Goal: Task Accomplishment & Management: Use online tool/utility

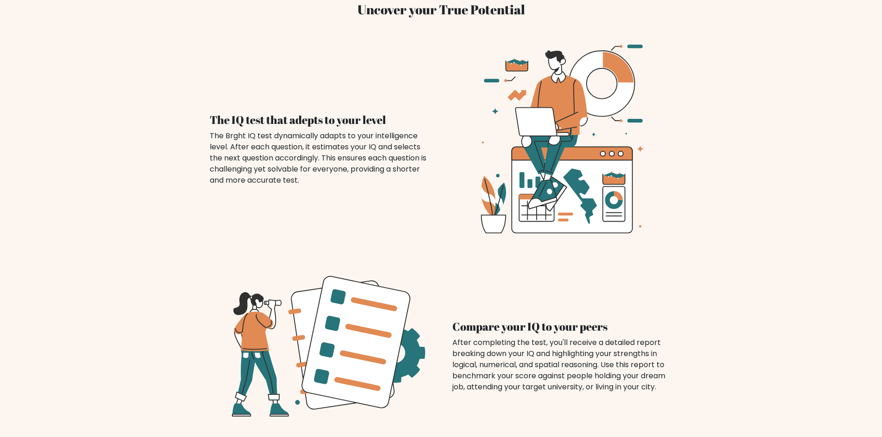
scroll to position [602, 0]
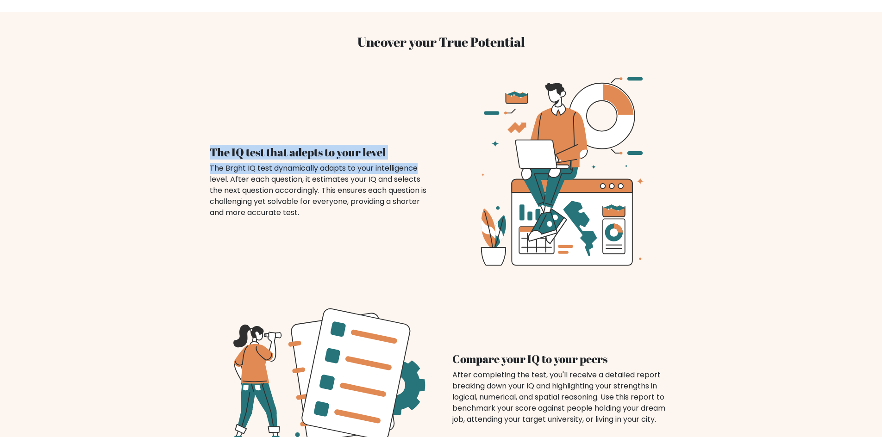
drag, startPoint x: 234, startPoint y: 138, endPoint x: 429, endPoint y: 150, distance: 195.7
click at [430, 148] on div "The IQ test that adepts to your level The Brght IQ test dynamically adapts to y…" at bounding box center [320, 171] width 243 height 95
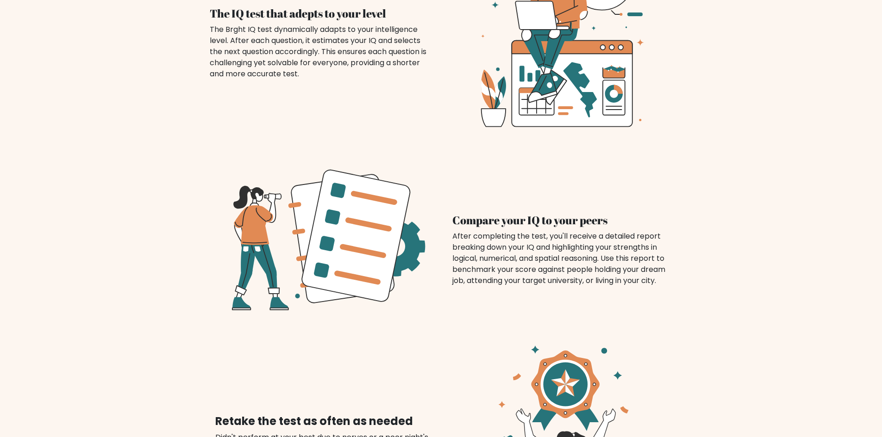
click at [424, 173] on icon at bounding box center [320, 239] width 220 height 193
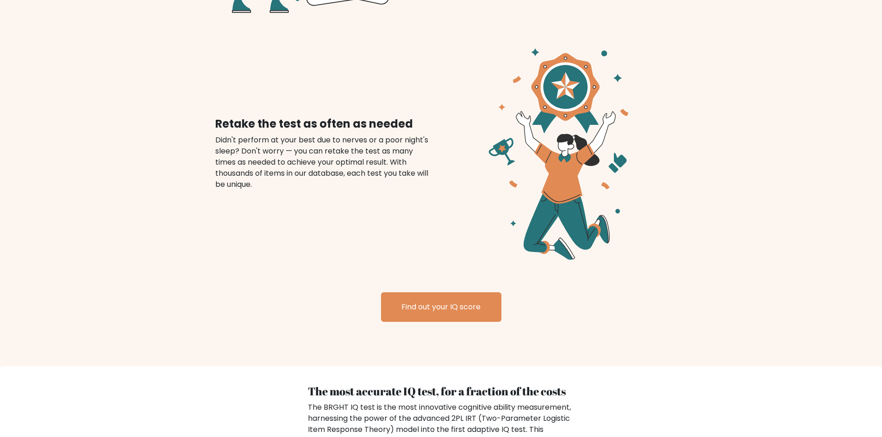
scroll to position [1065, 0]
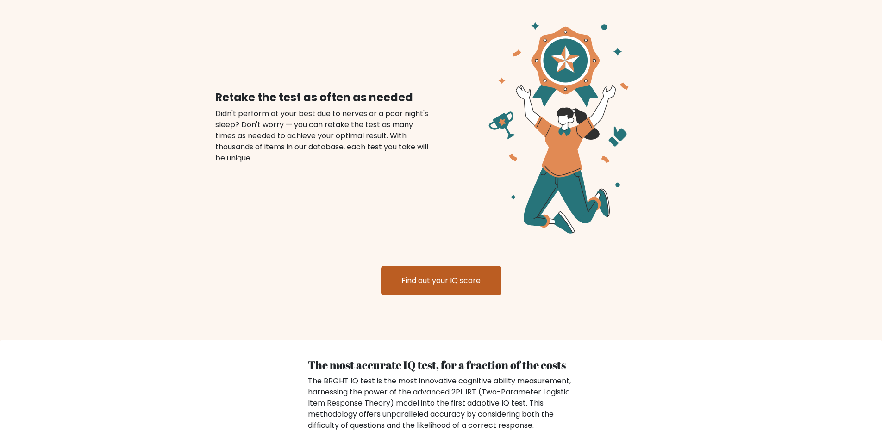
click at [439, 266] on link "Find out your IQ score" at bounding box center [441, 281] width 120 height 30
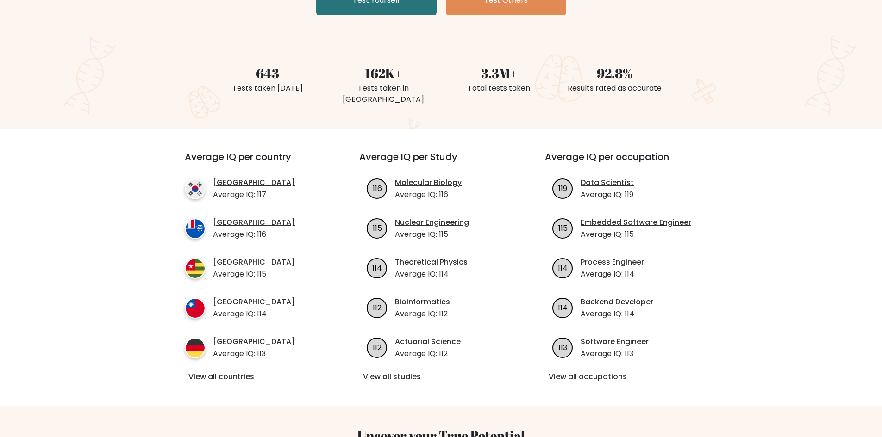
scroll to position [231, 0]
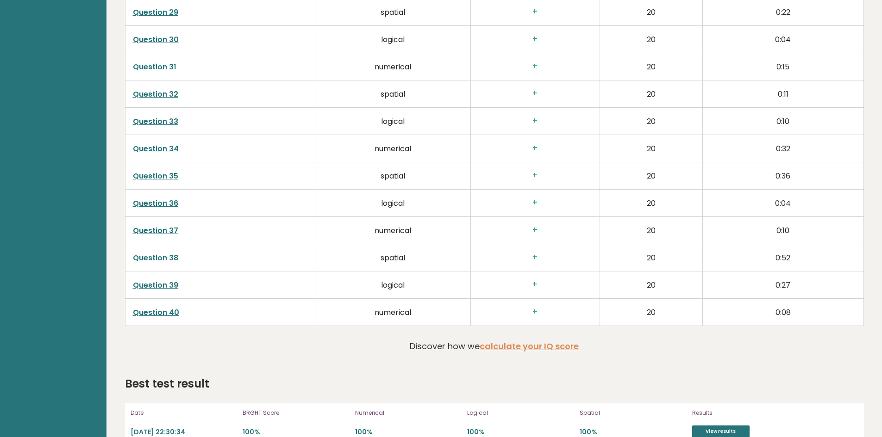
scroll to position [2236, 0]
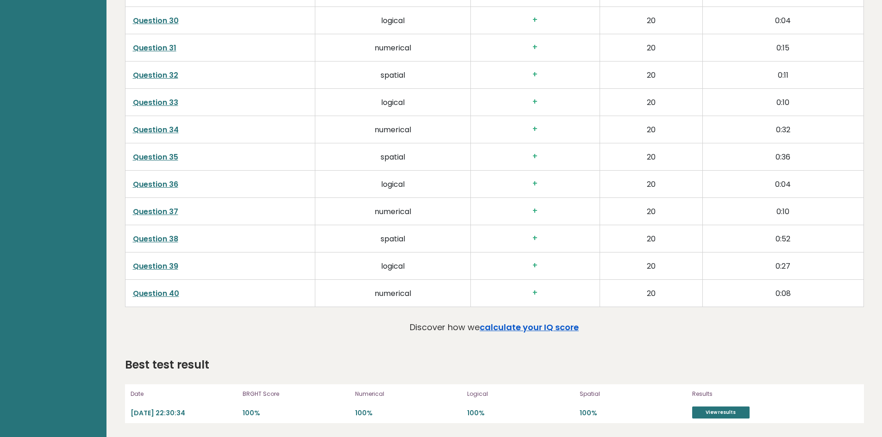
click at [515, 327] on link "calculate your IQ score" at bounding box center [529, 328] width 99 height 12
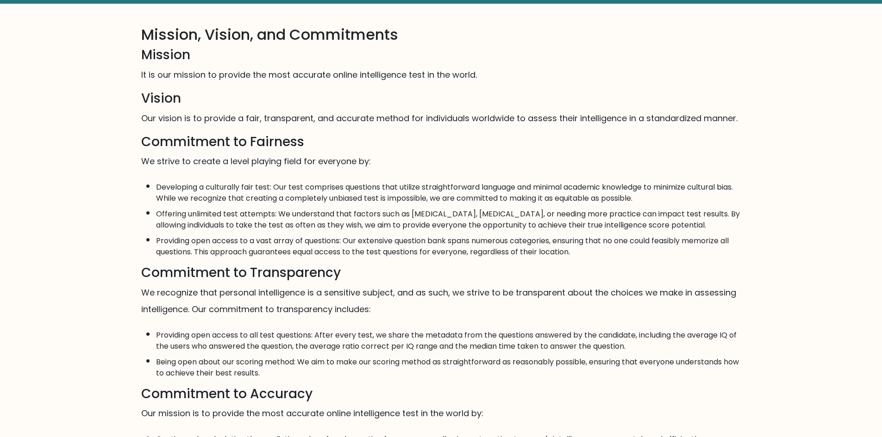
scroll to position [37, 0]
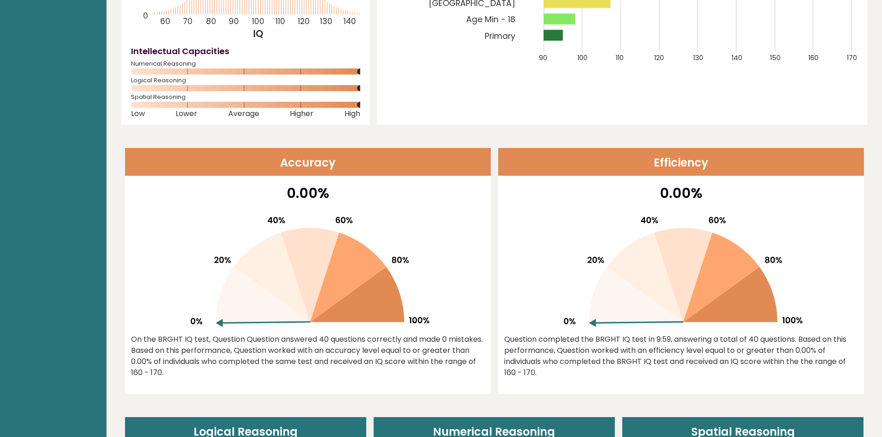
scroll to position [153, 0]
